Goal: Task Accomplishment & Management: Complete application form

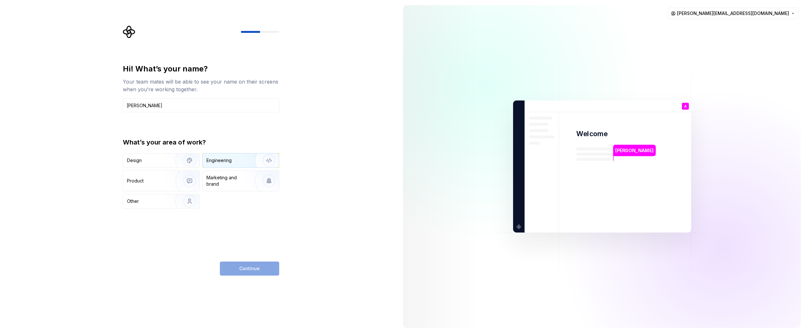
type input "[PERSON_NAME]"
click at [229, 160] on div "Engineering" at bounding box center [219, 160] width 25 height 6
click at [248, 271] on span "Continue" at bounding box center [249, 269] width 20 height 6
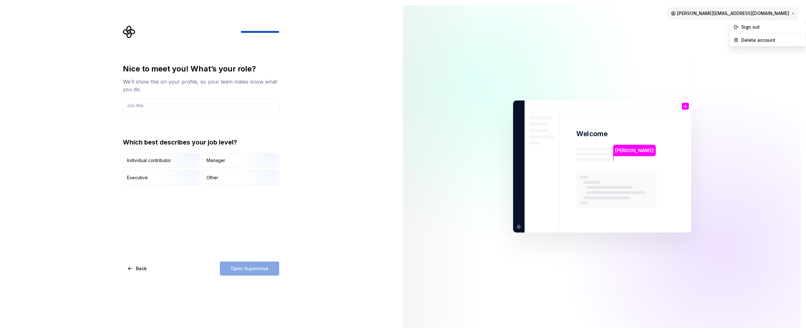
click at [745, 11] on html "Nice to meet you! What’s your role? We’ll show this on your profile, so your te…" at bounding box center [403, 166] width 806 height 333
drag, startPoint x: 150, startPoint y: 104, endPoint x: 144, endPoint y: 105, distance: 6.1
click at [149, 104] on html "Nice to meet you! What’s your role? We’ll show this on your profile, so your te…" at bounding box center [403, 166] width 806 height 333
click at [143, 105] on input "text" at bounding box center [201, 105] width 156 height 14
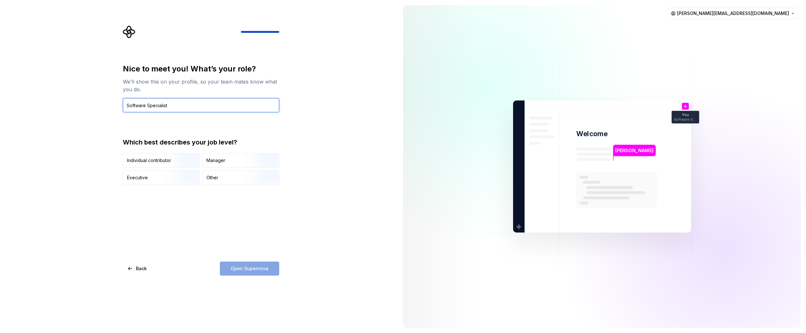
type input "Software Specialist"
click at [249, 264] on div "Open Supernova" at bounding box center [249, 269] width 59 height 14
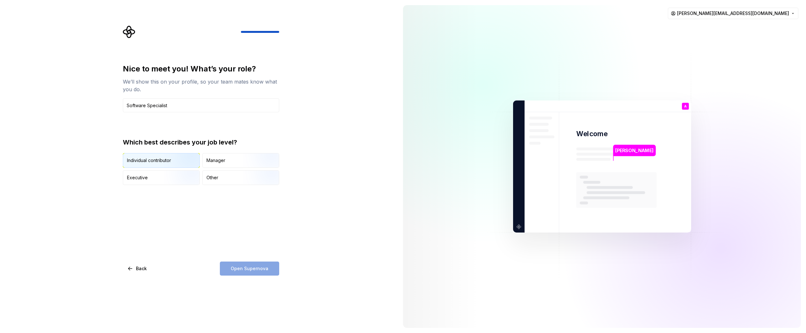
click at [156, 162] on div "Individual contributor" at bounding box center [149, 160] width 44 height 6
click at [154, 176] on div "Executive" at bounding box center [161, 178] width 76 height 14
click at [169, 164] on img "button" at bounding box center [184, 168] width 41 height 43
click at [244, 268] on span "Open Supernova" at bounding box center [250, 269] width 38 height 6
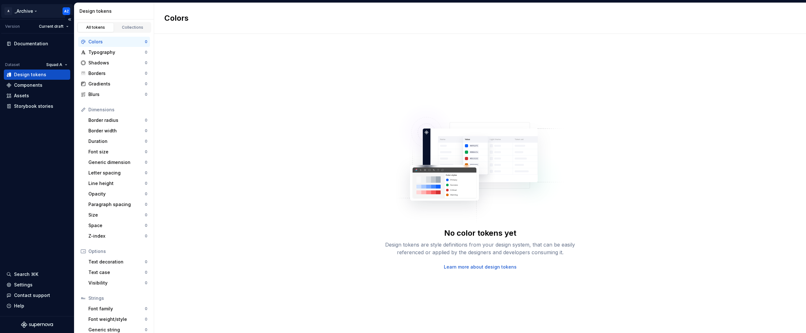
click at [17, 10] on html "A _Archive AZ Version Current draft Documentation Dataset Squad A Design tokens…" at bounding box center [403, 166] width 806 height 333
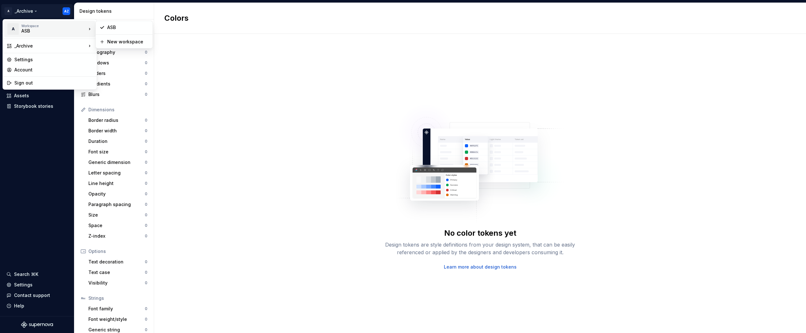
click at [42, 30] on div "ASB" at bounding box center [48, 31] width 54 height 6
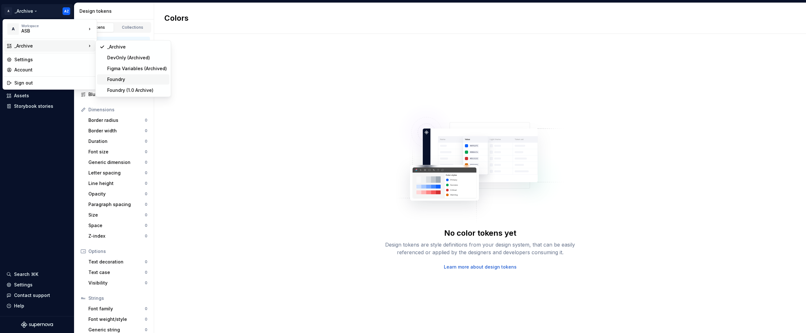
click at [123, 77] on div "Foundry" at bounding box center [137, 79] width 60 height 6
